Goal: Information Seeking & Learning: Understand process/instructions

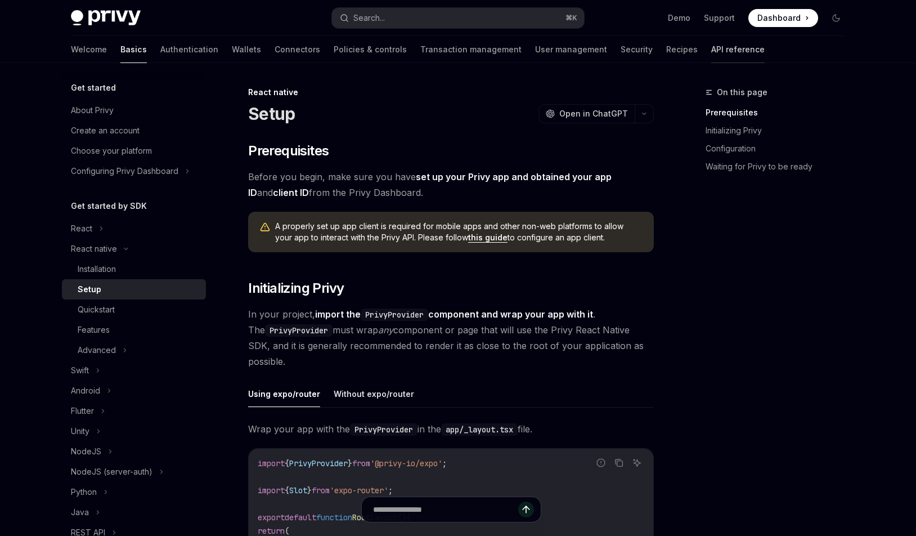
click at [711, 50] on link "API reference" at bounding box center [737, 49] width 53 height 27
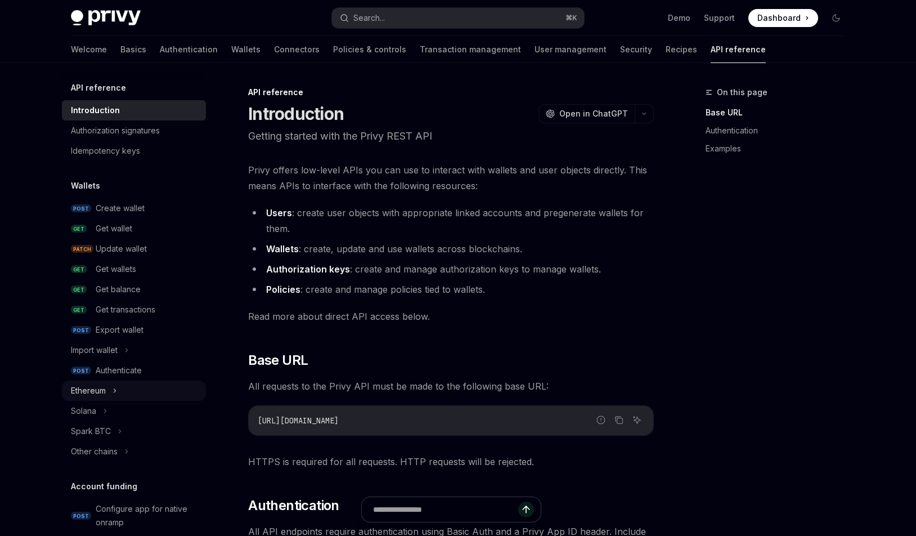
scroll to position [647, 0]
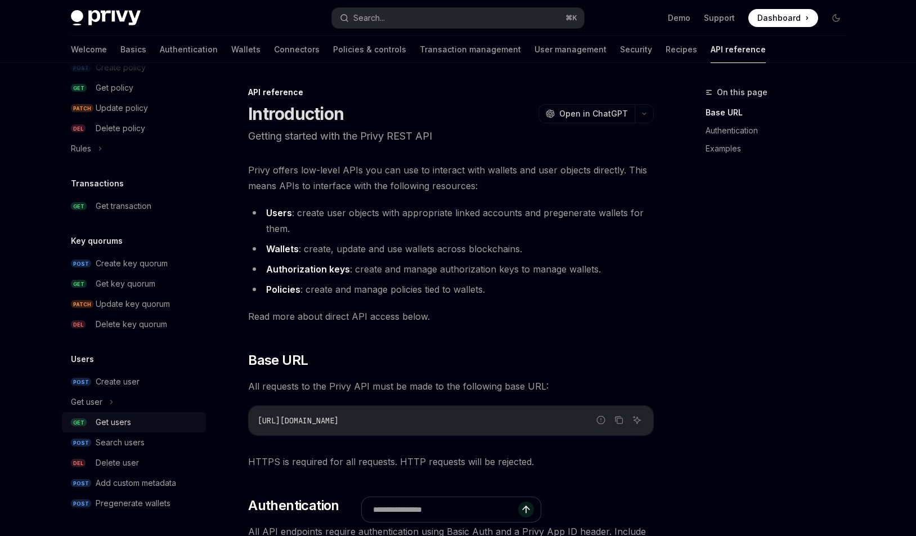
click at [105, 420] on div "Get users" at bounding box center [113, 422] width 35 height 14
type textarea "*"
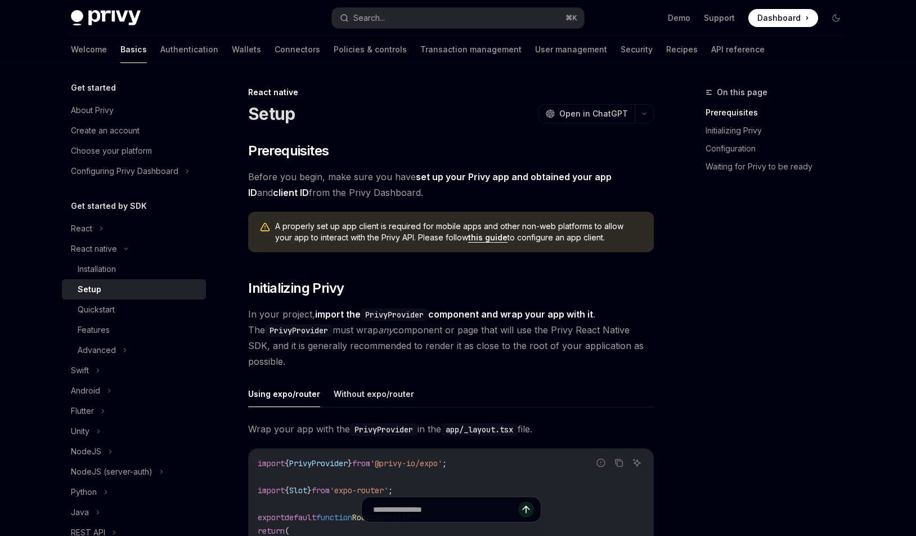
click at [711, 46] on link "API reference" at bounding box center [737, 49] width 53 height 27
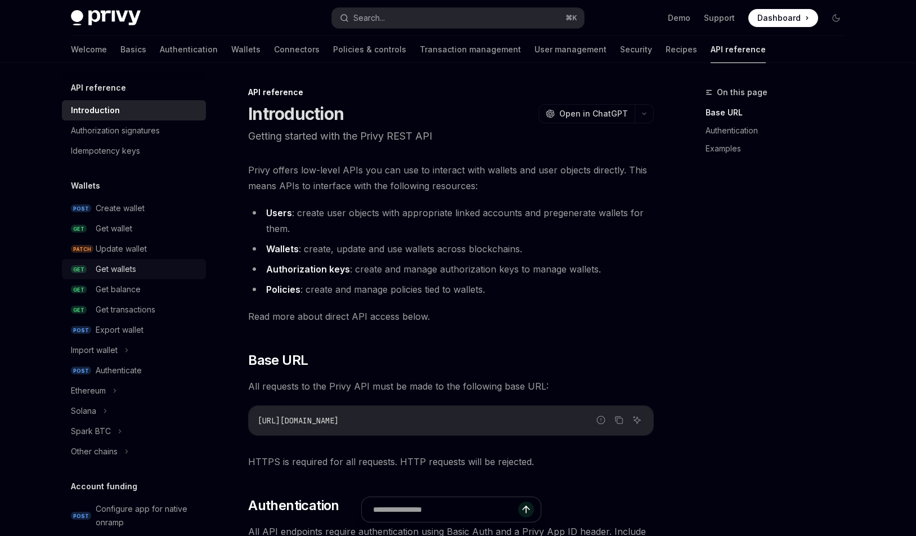
click at [119, 263] on div "Get wallets" at bounding box center [116, 269] width 41 height 14
type textarea "*"
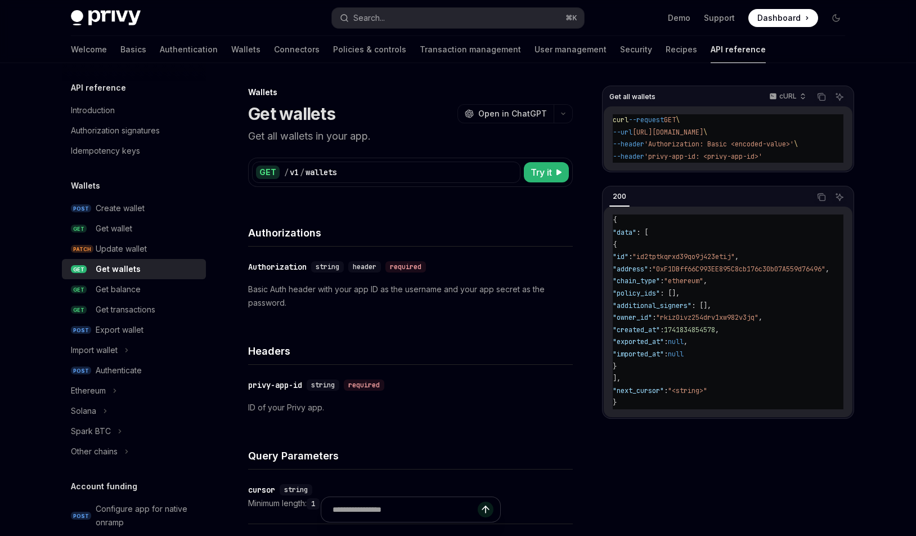
click at [716, 320] on span ""rkiz0ivz254drv1xw982v3jq"" at bounding box center [707, 317] width 102 height 9
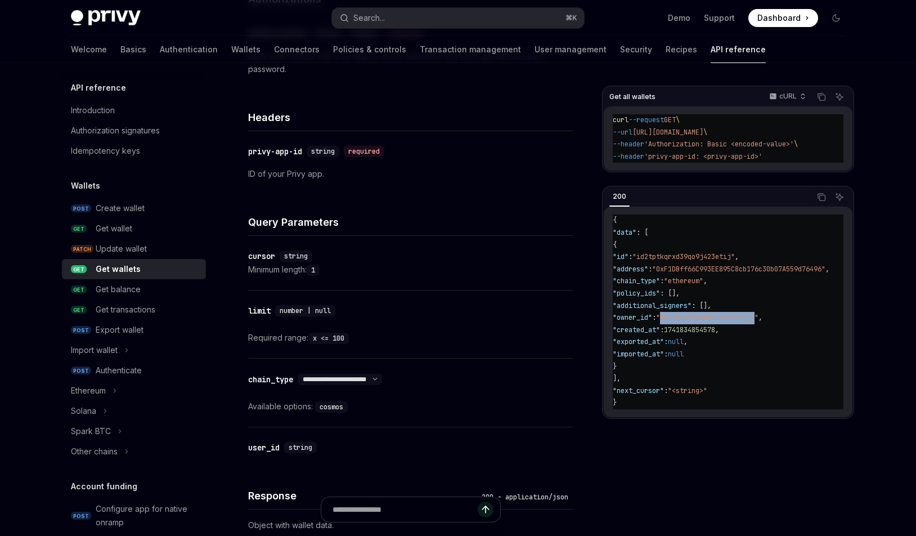
scroll to position [232, 0]
